Goal: Participate in discussion: Engage in conversation with other users on a specific topic

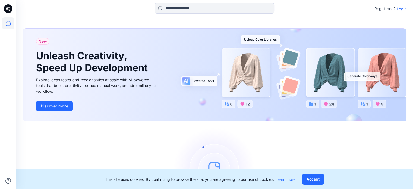
click at [399, 7] on p "Login" at bounding box center [402, 9] width 10 height 6
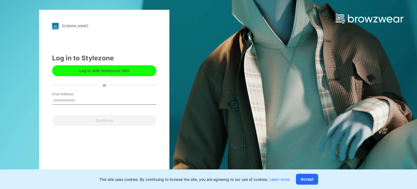
click at [82, 101] on input "Email Address" at bounding box center [104, 100] width 104 height 8
click at [109, 69] on button "Log in with Enterprise SSO" at bounding box center [104, 70] width 104 height 11
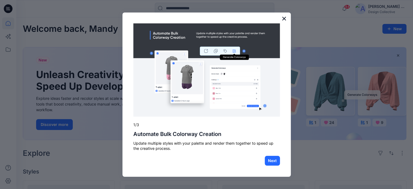
click at [283, 18] on button "×" at bounding box center [284, 18] width 5 height 9
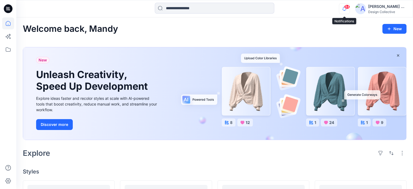
click at [345, 10] on icon "button" at bounding box center [344, 8] width 10 height 11
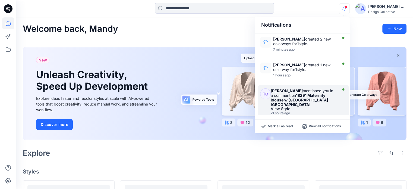
click at [317, 95] on strong "18291 Maternity Blouse w Contrast Center Panel Resorts World NYC" at bounding box center [299, 100] width 57 height 14
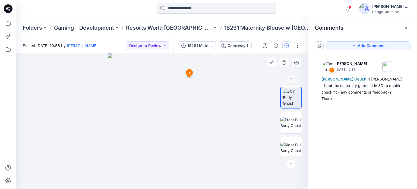
drag, startPoint x: 170, startPoint y: 97, endPoint x: 192, endPoint y: 102, distance: 22.5
click at [192, 102] on img at bounding box center [162, 121] width 108 height 136
click at [289, 122] on img at bounding box center [291, 122] width 21 height 11
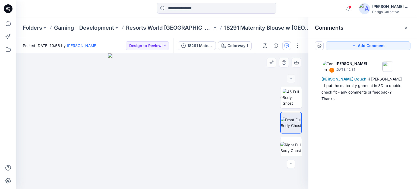
drag, startPoint x: 169, startPoint y: 115, endPoint x: 171, endPoint y: 121, distance: 6.5
click at [171, 121] on img at bounding box center [162, 121] width 108 height 136
drag, startPoint x: 178, startPoint y: 86, endPoint x: 184, endPoint y: 91, distance: 7.7
click at [180, 143] on img at bounding box center [165, 12] width 328 height 353
drag, startPoint x: 184, startPoint y: 77, endPoint x: 177, endPoint y: 156, distance: 79.1
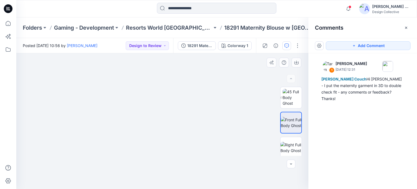
click at [177, 156] on img at bounding box center [157, 48] width 328 height 283
drag, startPoint x: 186, startPoint y: 90, endPoint x: 183, endPoint y: 144, distance: 53.3
click at [183, 144] on img at bounding box center [155, 79] width 328 height 219
drag, startPoint x: 176, startPoint y: 91, endPoint x: 192, endPoint y: 92, distance: 15.8
click at [192, 92] on img at bounding box center [153, 81] width 328 height 216
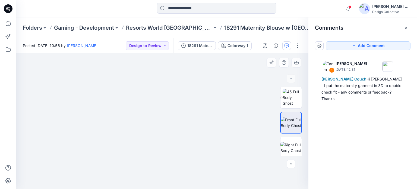
drag, startPoint x: 183, startPoint y: 117, endPoint x: 187, endPoint y: 130, distance: 14.3
click at [187, 130] on img at bounding box center [150, 87] width 328 height 203
click at [157, 117] on img at bounding box center [153, 88] width 328 height 201
drag, startPoint x: 168, startPoint y: 115, endPoint x: 175, endPoint y: 107, distance: 11.3
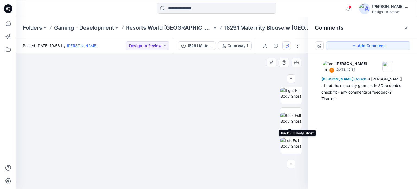
scroll to position [81, 0]
click at [293, 115] on img at bounding box center [291, 115] width 21 height 11
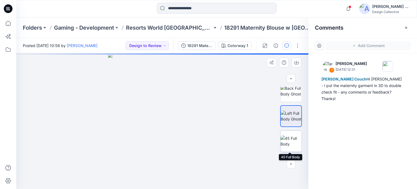
click at [289, 142] on img at bounding box center [291, 140] width 21 height 11
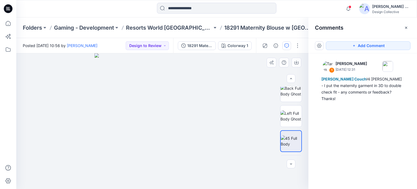
drag, startPoint x: 181, startPoint y: 123, endPoint x: 192, endPoint y: 123, distance: 11.4
click at [192, 123] on img at bounding box center [163, 121] width 136 height 136
drag, startPoint x: 181, startPoint y: 102, endPoint x: 184, endPoint y: 137, distance: 34.7
click at [184, 137] on img at bounding box center [165, 95] width 307 height 187
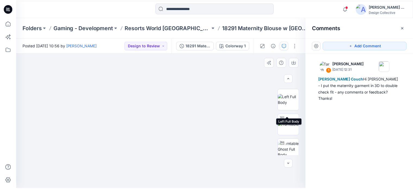
scroll to position [227, 0]
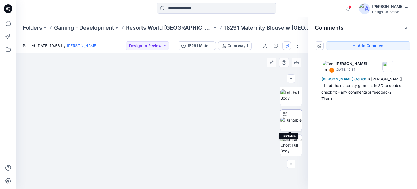
click at [293, 119] on img at bounding box center [291, 120] width 21 height 6
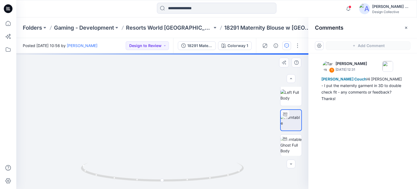
drag, startPoint x: 184, startPoint y: 109, endPoint x: 183, endPoint y: 132, distance: 23.6
click at [183, 132] on img at bounding box center [162, 109] width 232 height 160
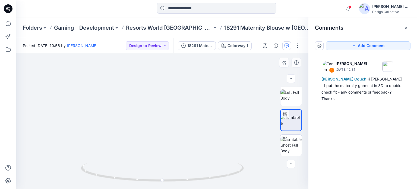
drag, startPoint x: 201, startPoint y: 131, endPoint x: 195, endPoint y: 133, distance: 5.9
click at [195, 133] on img at bounding box center [162, 105] width 264 height 167
drag, startPoint x: 196, startPoint y: 132, endPoint x: 182, endPoint y: 132, distance: 13.6
drag, startPoint x: 210, startPoint y: 128, endPoint x: 196, endPoint y: 130, distance: 14.7
drag, startPoint x: 228, startPoint y: 175, endPoint x: 220, endPoint y: 176, distance: 8.3
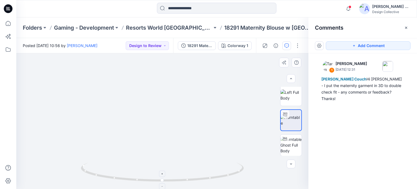
click at [220, 176] on icon at bounding box center [163, 172] width 164 height 20
drag, startPoint x: 219, startPoint y: 177, endPoint x: 242, endPoint y: 171, distance: 23.7
click at [242, 171] on icon at bounding box center [163, 172] width 164 height 20
click at [359, 46] on button "Add Comment" at bounding box center [368, 45] width 85 height 9
click at [359, 46] on button "Click on the style to leave a comment" at bounding box center [368, 45] width 85 height 9
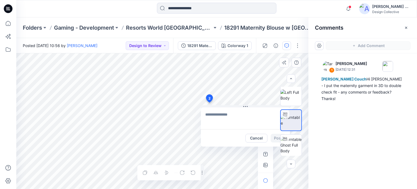
click at [209, 102] on div "2 Cancel Post Layer 1" at bounding box center [162, 121] width 292 height 136
click at [274, 144] on div "Cancel Post" at bounding box center [245, 137] width 89 height 17
click at [274, 140] on div at bounding box center [291, 121] width 35 height 69
click at [246, 114] on textarea "**********" at bounding box center [245, 118] width 89 height 22
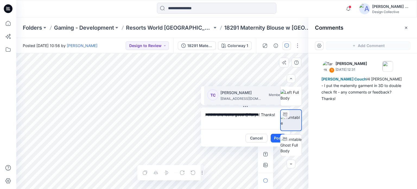
click at [254, 99] on p "calveyt@cintas.com" at bounding box center [241, 98] width 41 height 5
type textarea "**********"
click at [276, 139] on div at bounding box center [291, 121] width 35 height 69
click at [225, 123] on textarea "**********" at bounding box center [245, 118] width 89 height 22
click at [274, 139] on div at bounding box center [291, 121] width 35 height 69
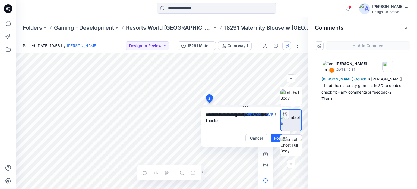
click at [276, 140] on div at bounding box center [291, 121] width 35 height 69
click at [275, 139] on div at bounding box center [291, 121] width 35 height 69
click at [274, 135] on div at bounding box center [291, 121] width 35 height 69
click at [271, 139] on button "Post" at bounding box center [278, 138] width 15 height 9
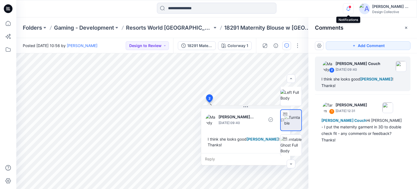
click at [347, 7] on icon "button" at bounding box center [348, 8] width 10 height 11
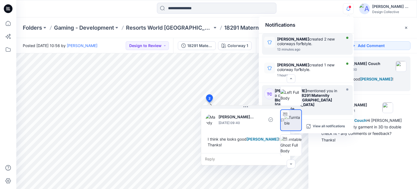
click at [323, 46] on div at bounding box center [308, 46] width 63 height 1
